Goal: Task Accomplishment & Management: Use online tool/utility

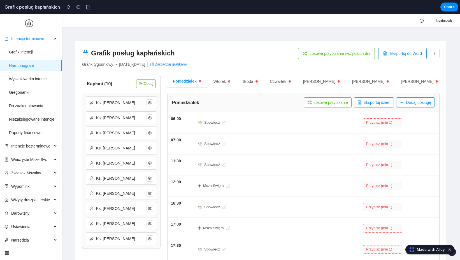
click at [337, 53] on button "Losowe przypisanie wszystkich dni" at bounding box center [336, 53] width 77 height 11
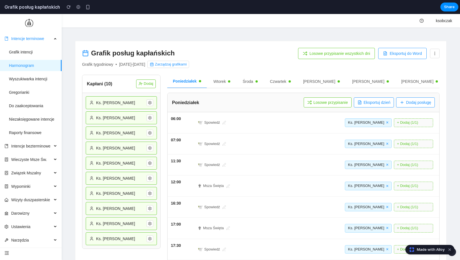
click at [225, 82] on button "Wtorek" at bounding box center [222, 81] width 28 height 13
click at [242, 80] on button "Środa" at bounding box center [249, 81] width 26 height 13
click at [324, 101] on button "Losowe przypisanie" at bounding box center [328, 103] width 48 height 10
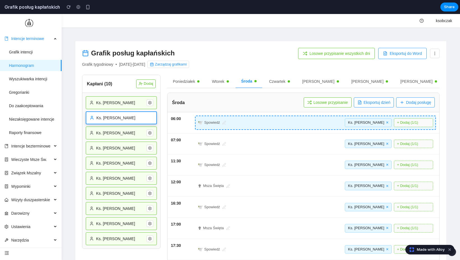
drag, startPoint x: 127, startPoint y: 118, endPoint x: 448, endPoint y: 125, distance: 321.2
click at [392, 125] on div "Grafik posług kapłańskich Grafik tygodniowy • [DATE] - [DATE] Zarządzaj grafika…" at bounding box center [260, 185] width 371 height 289
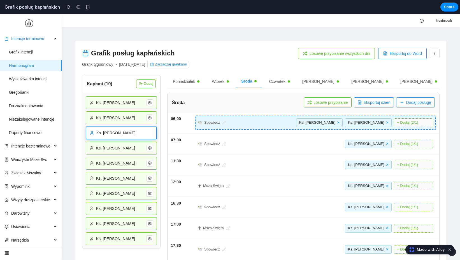
drag, startPoint x: 92, startPoint y: 129, endPoint x: 238, endPoint y: 120, distance: 146.2
click at [238, 120] on div "Grafik posług kapłańskich Grafik tygodniowy • [DATE] - [DATE] Zarządzaj grafika…" at bounding box center [260, 185] width 371 height 289
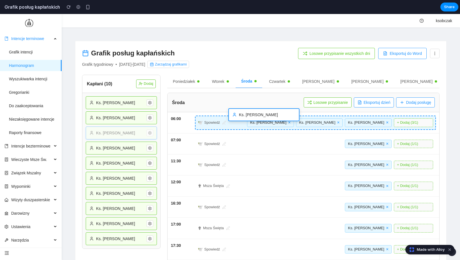
drag, startPoint x: 108, startPoint y: 135, endPoint x: 251, endPoint y: 116, distance: 143.8
click at [251, 116] on div "Grafik posług kapłańskich Grafik tygodniowy • [DATE] - [DATE] Zarządzaj grafika…" at bounding box center [260, 185] width 371 height 289
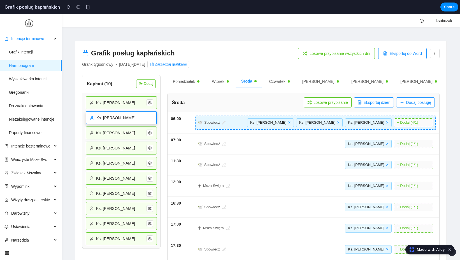
drag, startPoint x: 129, startPoint y: 120, endPoint x: 286, endPoint y: 122, distance: 157.2
click at [286, 122] on div "Grafik posług kapłańskich Grafik tygodniowy • [DATE] - [DATE] Zarządzaj grafika…" at bounding box center [260, 185] width 371 height 289
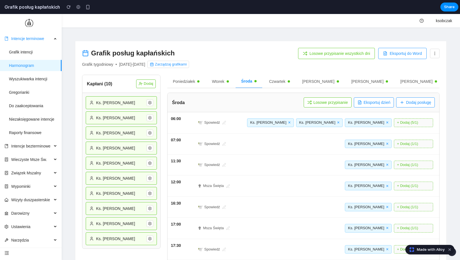
drag, startPoint x: 104, startPoint y: 110, endPoint x: 114, endPoint y: 109, distance: 9.9
click at [114, 109] on div "Ks. [PERSON_NAME] Ks. [PERSON_NAME] Ks. [PERSON_NAME] Ks. [PERSON_NAME] Ks. [PE…" at bounding box center [121, 171] width 78 height 156
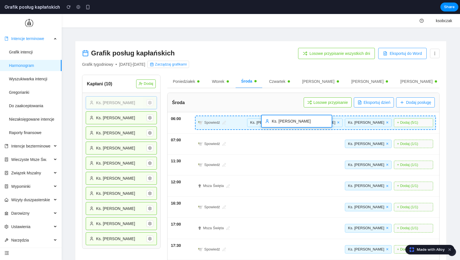
drag, startPoint x: 115, startPoint y: 105, endPoint x: 300, endPoint y: 124, distance: 186.2
click at [300, 124] on div "Grafik posług kapłańskich Grafik tygodniowy • [DATE] - [DATE] Zarządzaj grafika…" at bounding box center [260, 185] width 371 height 289
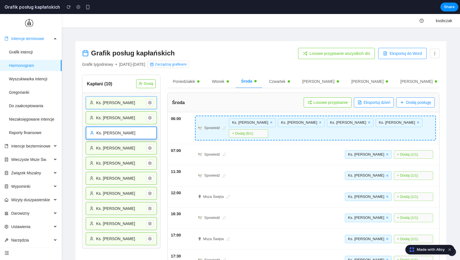
drag, startPoint x: 113, startPoint y: 134, endPoint x: 122, endPoint y: 134, distance: 8.4
click at [280, 141] on div "Grafik posług kapłańskich Grafik tygodniowy • [DATE] - [DATE] Zarządzaj grafika…" at bounding box center [260, 191] width 371 height 300
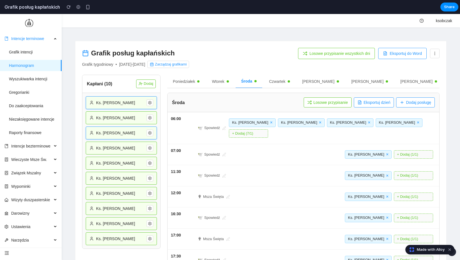
click at [289, 85] on button "Czwartek" at bounding box center [279, 81] width 32 height 13
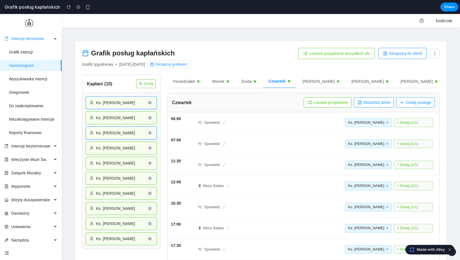
click at [307, 82] on button "[PERSON_NAME]" at bounding box center [321, 81] width 48 height 13
click at [346, 82] on button "[PERSON_NAME]" at bounding box center [370, 81] width 48 height 13
click at [183, 84] on button "Poniedziałek" at bounding box center [186, 81] width 38 height 13
click at [189, 66] on button "Zarządzaj grafikami" at bounding box center [168, 64] width 42 height 7
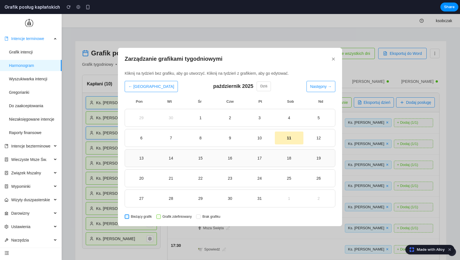
click at [209, 155] on div "15" at bounding box center [200, 158] width 26 height 6
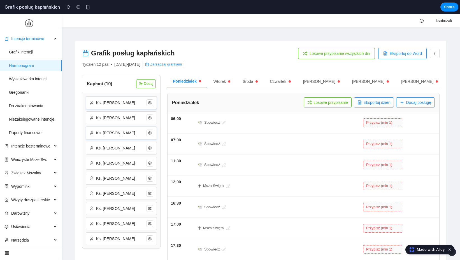
click at [392, 104] on button "Dodaj posługę" at bounding box center [415, 103] width 39 height 10
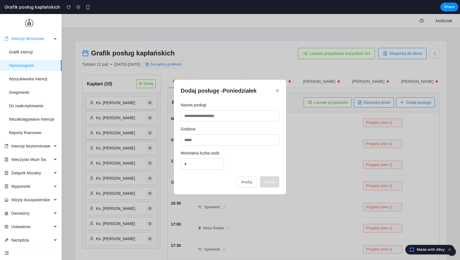
click at [245, 185] on button "Anuluj" at bounding box center [246, 182] width 20 height 11
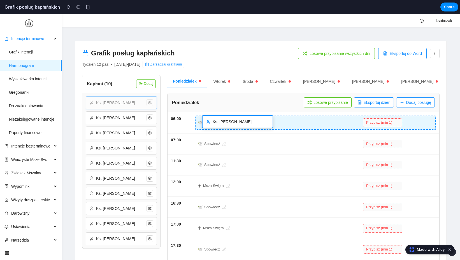
drag, startPoint x: 98, startPoint y: 99, endPoint x: 214, endPoint y: 118, distance: 117.6
click at [214, 118] on div "Grafik posług kapłańskich Tydzień 12 paź • [DATE] - [DATE] Zarządzaj grafikami …" at bounding box center [260, 185] width 371 height 289
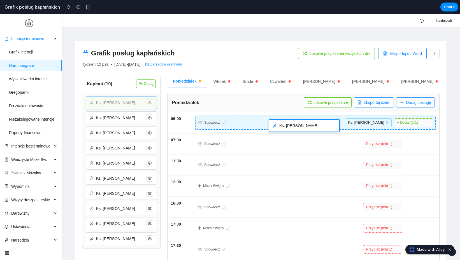
drag, startPoint x: 140, startPoint y: 103, endPoint x: 321, endPoint y: 126, distance: 182.5
click at [321, 126] on div "Grafik posług kapłańskich Tydzień 12 paź • [DATE] - [DATE] Zarządzaj grafikami …" at bounding box center [260, 185] width 371 height 289
drag, startPoint x: 143, startPoint y: 101, endPoint x: 318, endPoint y: 122, distance: 176.5
click at [318, 122] on div "Grafik posług kapłańskich Tydzień 12 paź • [DATE] - [DATE] Zarządzaj grafikami …" at bounding box center [260, 185] width 371 height 289
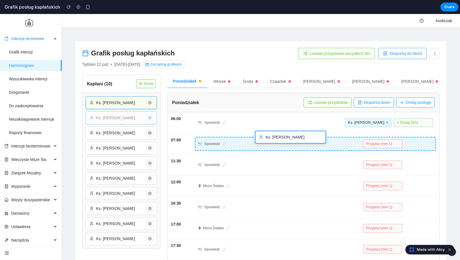
drag, startPoint x: 138, startPoint y: 115, endPoint x: 307, endPoint y: 134, distance: 170.1
click at [307, 134] on div "Grafik posług kapłańskich Tydzień 12 paź • [DATE] - [DATE] Zarządzaj grafikami …" at bounding box center [260, 185] width 371 height 289
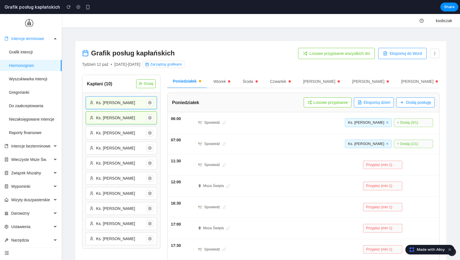
click at [143, 84] on button "Dodaj" at bounding box center [146, 84] width 20 height 8
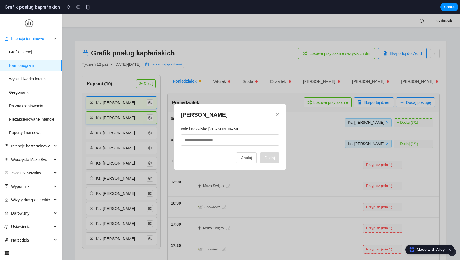
click at [247, 158] on button "Anuluj" at bounding box center [246, 157] width 20 height 11
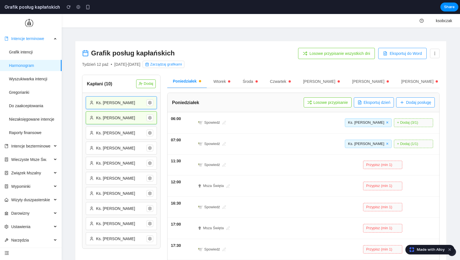
click at [224, 81] on button "Wtorek" at bounding box center [222, 81] width 28 height 13
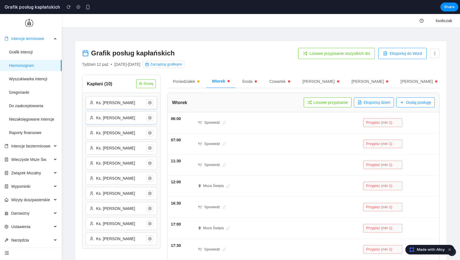
click at [293, 85] on button "Czwartek" at bounding box center [280, 81] width 32 height 13
click at [392, 83] on button "[PERSON_NAME]" at bounding box center [419, 81] width 48 height 13
click at [392, 52] on icon at bounding box center [435, 53] width 4 height 4
click at [392, 52] on div at bounding box center [230, 137] width 460 height 246
click at [392, 54] on button "Eksportuj do Word" at bounding box center [402, 53] width 48 height 11
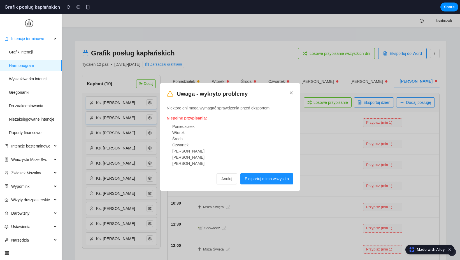
click at [225, 180] on button "Anuluj" at bounding box center [227, 178] width 20 height 11
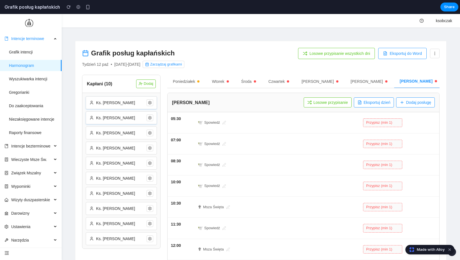
click at [180, 65] on button "Zarządzaj grafikami" at bounding box center [164, 64] width 42 height 7
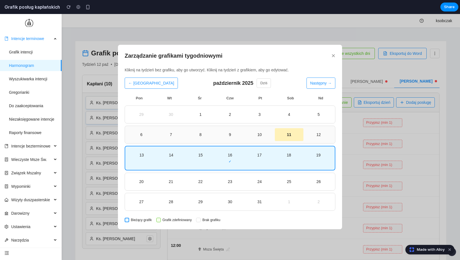
click at [256, 134] on div "10" at bounding box center [260, 135] width 26 height 6
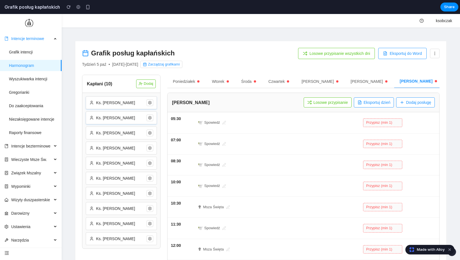
click at [324, 103] on button "Losowe przypisanie" at bounding box center [328, 103] width 48 height 10
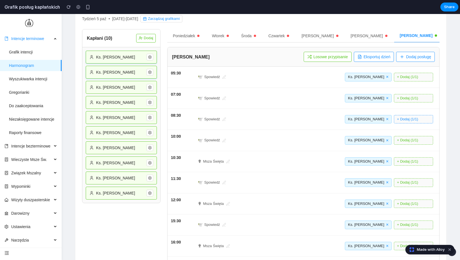
scroll to position [3, 0]
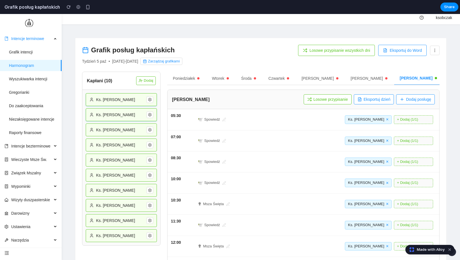
click at [378, 101] on button "Eksportuj dzień" at bounding box center [374, 99] width 40 height 10
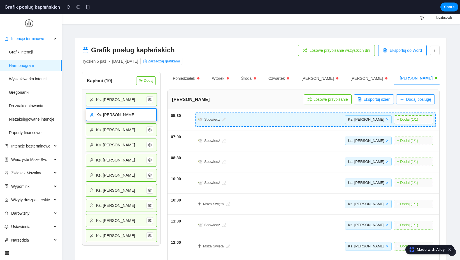
drag, startPoint x: 102, startPoint y: 110, endPoint x: 225, endPoint y: 117, distance: 123.8
click at [225, 117] on div "Grafik posług kapłańskich Tydzień 5 paź • [DATE] - [DATE] Zarządzaj grafikami L…" at bounding box center [260, 246] width 371 height 416
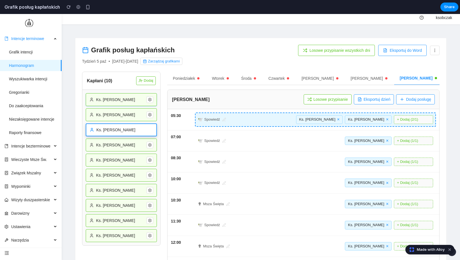
drag, startPoint x: 125, startPoint y: 129, endPoint x: 256, endPoint y: 124, distance: 130.7
click at [256, 124] on div "Grafik posług kapłańskich Tydzień 5 paź • [DATE] - [DATE] Zarządzaj grafikami L…" at bounding box center [260, 246] width 371 height 416
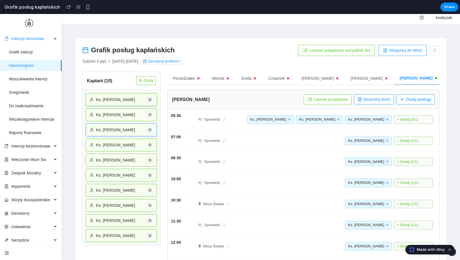
drag, startPoint x: 106, startPoint y: 152, endPoint x: 245, endPoint y: 131, distance: 140.1
click at [245, 131] on div "Kapłani ( 10 ) Dodaj Ks. [PERSON_NAME] Ks. [PERSON_NAME] Ks. [PERSON_NAME] Ks. …" at bounding box center [261, 260] width 358 height 376
click at [89, 156] on div "Ks. [PERSON_NAME]" at bounding box center [121, 160] width 71 height 13
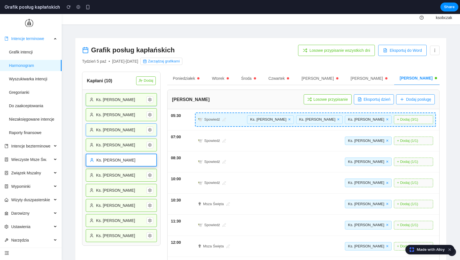
drag, startPoint x: 116, startPoint y: 163, endPoint x: 241, endPoint y: 120, distance: 131.7
click at [241, 120] on div "Grafik posług kapłańskich Tydzień 5 paź • [DATE] - [DATE] Zarządzaj grafikami L…" at bounding box center [260, 246] width 371 height 416
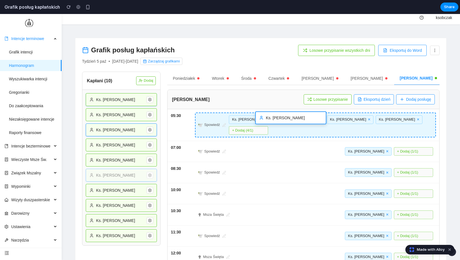
drag, startPoint x: 124, startPoint y: 177, endPoint x: 302, endPoint y: 115, distance: 188.5
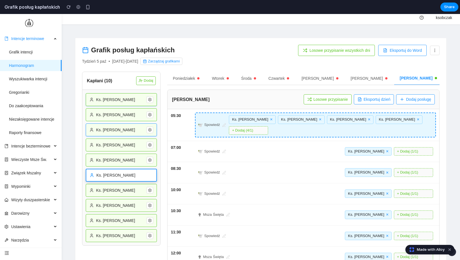
click at [302, 115] on div "Grafik posług kapłańskich Tydzień 5 paź • [DATE] - [DATE] Zarządzaj grafikami L…" at bounding box center [260, 251] width 371 height 427
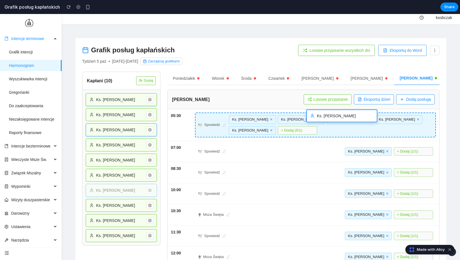
drag, startPoint x: 119, startPoint y: 193, endPoint x: 339, endPoint y: 119, distance: 232.8
click at [339, 119] on div "Grafik posług kapłańskich Tydzień 5 paź • [DATE] - [DATE] Zarządzaj grafikami L…" at bounding box center [260, 251] width 371 height 427
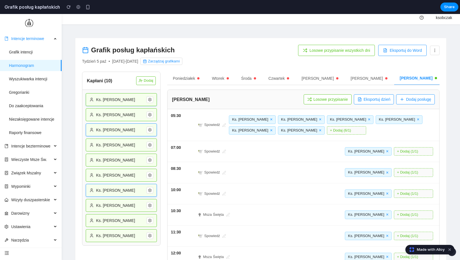
click at [389, 96] on button "Eksportuj dzień" at bounding box center [374, 99] width 40 height 10
click at [179, 63] on button "Zarządzaj grafikami" at bounding box center [161, 61] width 42 height 7
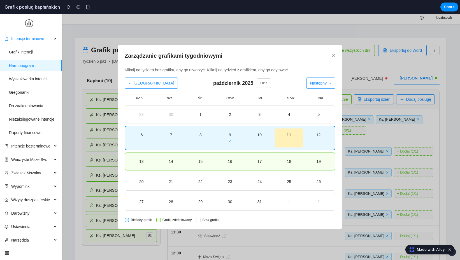
click at [324, 80] on button "Następny →" at bounding box center [321, 83] width 29 height 11
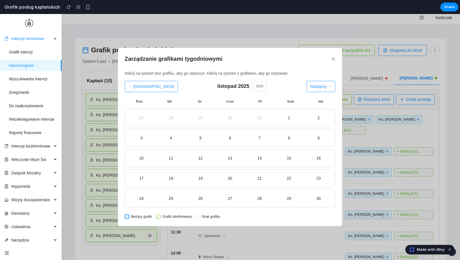
click at [334, 59] on button "×" at bounding box center [333, 59] width 4 height 7
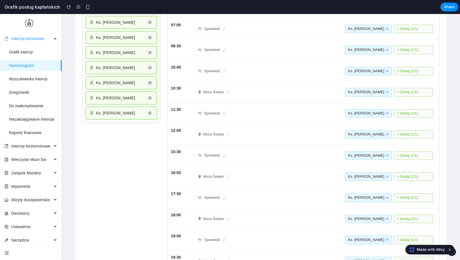
scroll to position [0, 0]
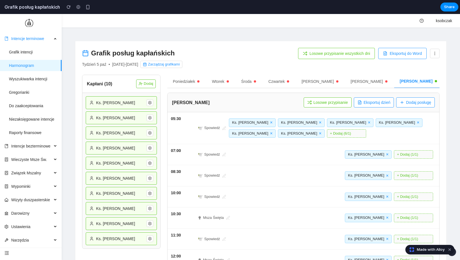
click at [392, 53] on icon at bounding box center [435, 53] width 4 height 4
click at [392, 53] on div at bounding box center [230, 137] width 460 height 246
click at [150, 103] on circle at bounding box center [149, 102] width 1 height 1
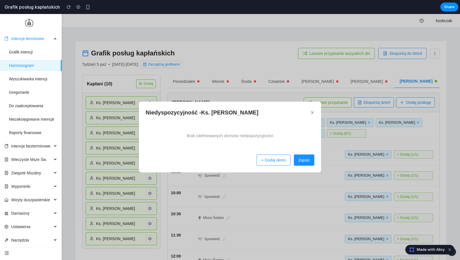
click at [262, 155] on button "+ Dodaj okres" at bounding box center [274, 160] width 34 height 11
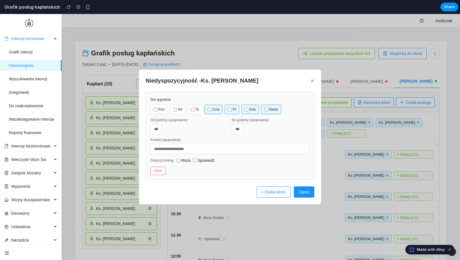
click at [300, 194] on button "Zapisz" at bounding box center [304, 192] width 20 height 11
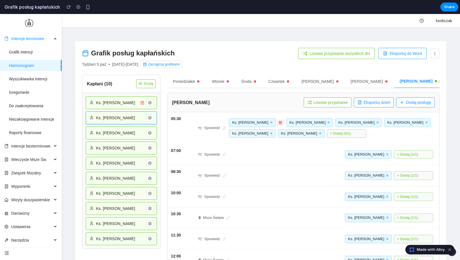
click at [149, 118] on icon at bounding box center [150, 118] width 4 height 4
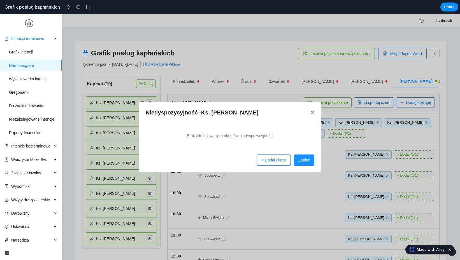
click at [257, 163] on button "+ Dodaj okres" at bounding box center [274, 160] width 34 height 11
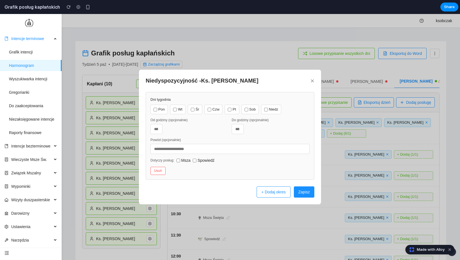
click at [313, 80] on button "×" at bounding box center [312, 81] width 4 height 7
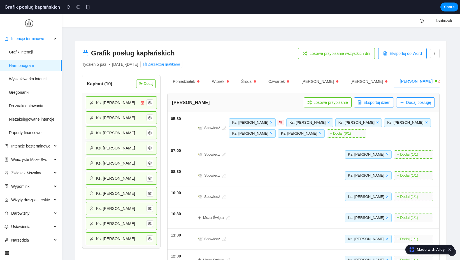
click at [182, 62] on button "Zarządzaj grafikami" at bounding box center [161, 64] width 42 height 7
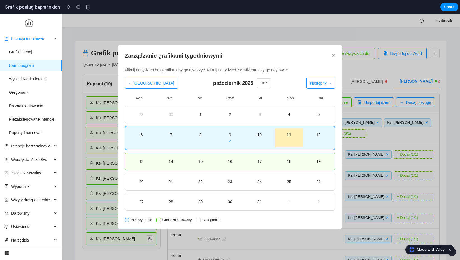
click at [333, 57] on button "×" at bounding box center [333, 55] width 4 height 7
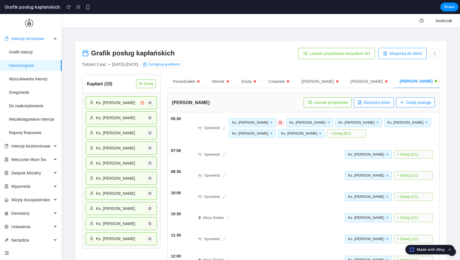
click at [182, 65] on button "Zarządzaj grafikami" at bounding box center [161, 64] width 42 height 7
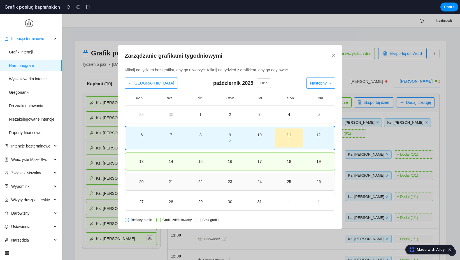
click at [270, 177] on div "24" at bounding box center [259, 181] width 28 height 13
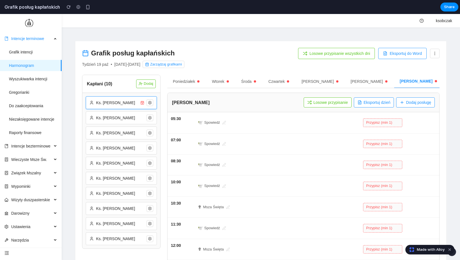
click at [135, 102] on span "Ks. [PERSON_NAME]" at bounding box center [117, 103] width 42 height 6
click at [148, 103] on icon at bounding box center [150, 103] width 4 height 4
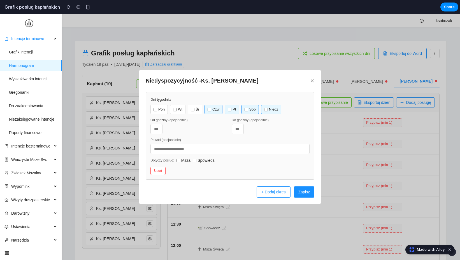
click at [314, 80] on button "×" at bounding box center [312, 81] width 4 height 7
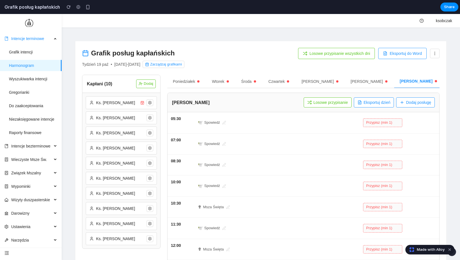
click at [177, 84] on button "Poniedziałek" at bounding box center [186, 81] width 38 height 13
click at [217, 81] on button "Wtorek" at bounding box center [222, 81] width 28 height 13
click at [256, 82] on button "Środa" at bounding box center [249, 81] width 26 height 13
click at [268, 81] on button "Czwartek" at bounding box center [279, 81] width 32 height 13
click at [145, 102] on div "Ks. [PERSON_NAME]" at bounding box center [121, 102] width 71 height 13
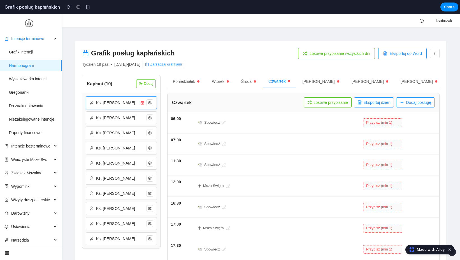
click at [149, 103] on icon at bounding box center [150, 103] width 4 height 4
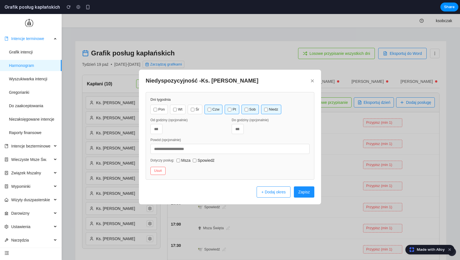
click at [165, 106] on label "Pon" at bounding box center [158, 110] width 17 height 10
drag, startPoint x: 176, startPoint y: 106, endPoint x: 183, endPoint y: 106, distance: 7.6
click at [176, 106] on label "Wt" at bounding box center [177, 110] width 15 height 10
click at [195, 107] on label "Śr" at bounding box center [195, 110] width 15 height 10
click at [303, 190] on button "Zapisz" at bounding box center [304, 192] width 20 height 11
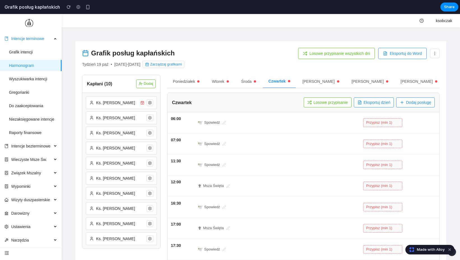
click at [315, 100] on button "Losowe przypisanie" at bounding box center [328, 103] width 48 height 10
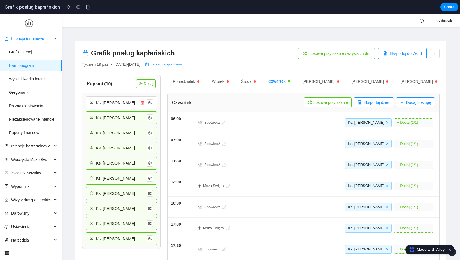
click at [312, 81] on button "[PERSON_NAME]" at bounding box center [321, 81] width 48 height 13
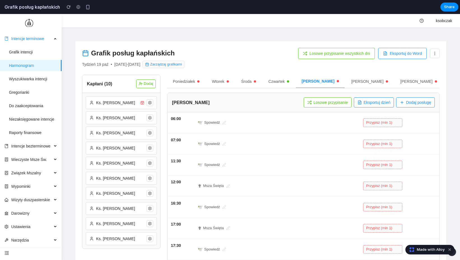
click at [346, 82] on button "[PERSON_NAME]" at bounding box center [370, 81] width 48 height 13
click at [355, 82] on button "[PERSON_NAME]" at bounding box center [369, 81] width 48 height 13
click at [187, 82] on button "Poniedziałek" at bounding box center [186, 81] width 38 height 13
click at [392, 55] on button "Eksportuj do Word" at bounding box center [402, 53] width 48 height 11
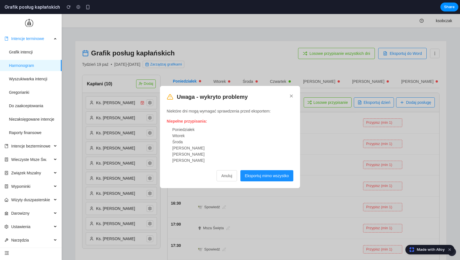
click at [291, 96] on button "×" at bounding box center [291, 96] width 4 height 7
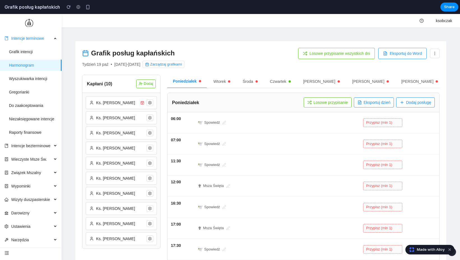
scroll to position [1, 0]
